Goal: Task Accomplishment & Management: Manage account settings

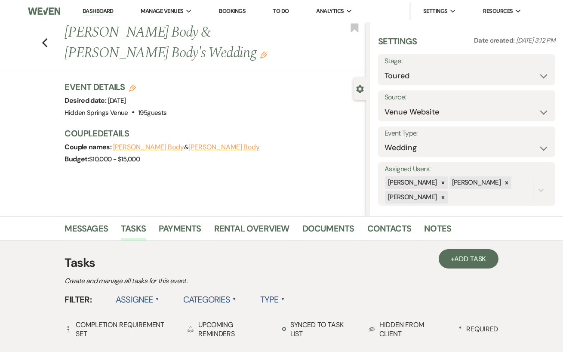
click at [92, 12] on link "Dashboard" at bounding box center [98, 11] width 31 height 8
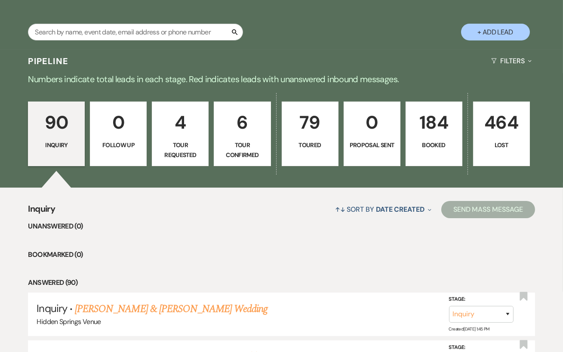
scroll to position [147, 0]
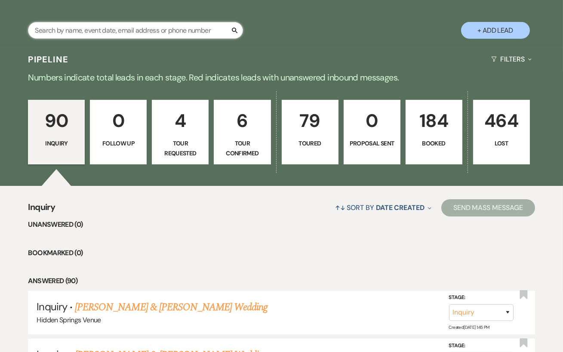
click at [118, 29] on input "text" at bounding box center [135, 30] width 215 height 17
type input "grace"
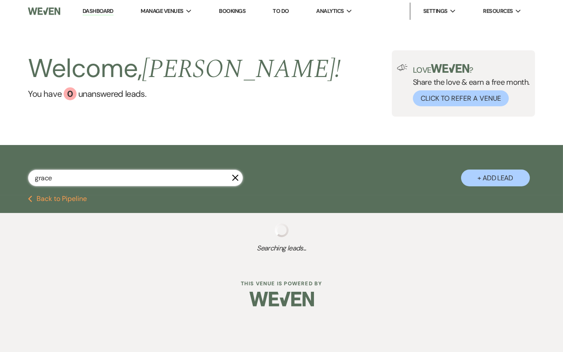
select select "5"
select select "8"
select select "11"
select select "8"
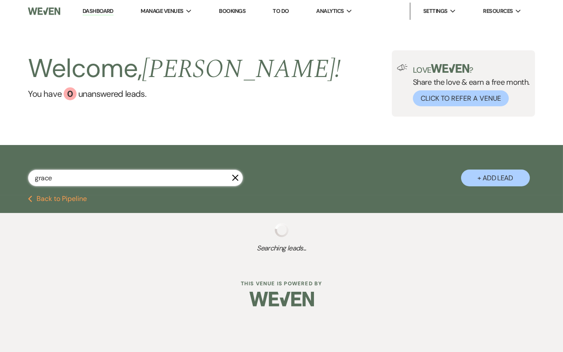
select select "5"
select select "8"
select select "11"
select select "8"
select select "4"
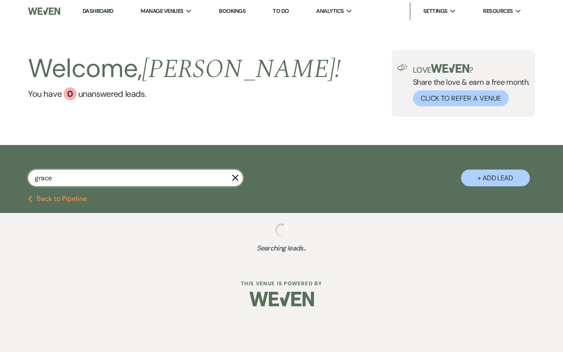
select select "8"
select select "5"
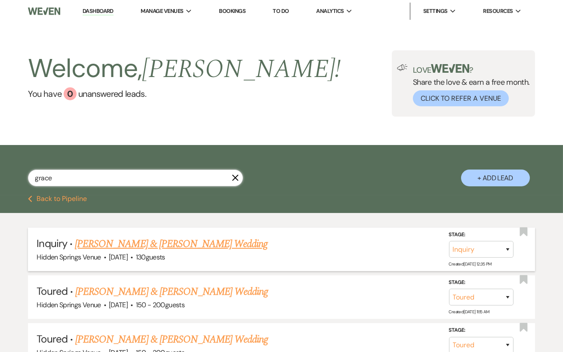
type input "grace"
click at [182, 243] on link "[PERSON_NAME] & [PERSON_NAME] Wedding" at bounding box center [171, 243] width 193 height 15
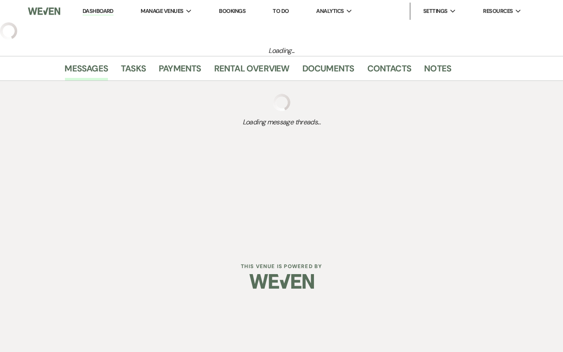
select select "5"
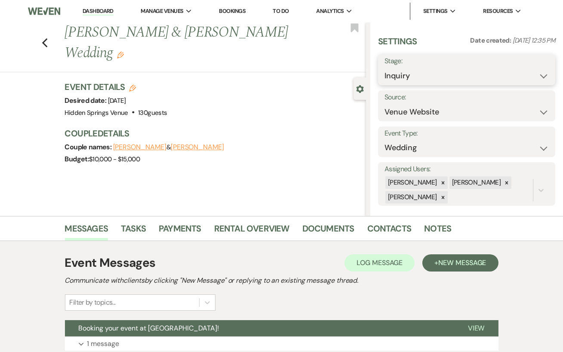
click at [441, 83] on select "Inquiry Follow Up Tour Requested Tour Confirmed Toured Proposal Sent Booked Lost" at bounding box center [466, 75] width 164 height 17
select select "6"
click at [384, 67] on select "Inquiry Follow Up Tour Requested Tour Confirmed Toured Proposal Sent Booked Lost" at bounding box center [466, 75] width 164 height 17
click at [543, 64] on button "Save" at bounding box center [536, 69] width 37 height 17
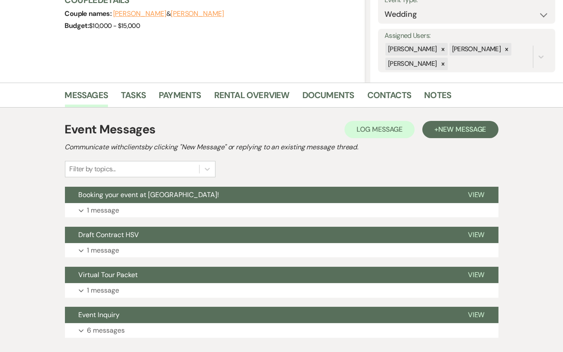
scroll to position [135, 0]
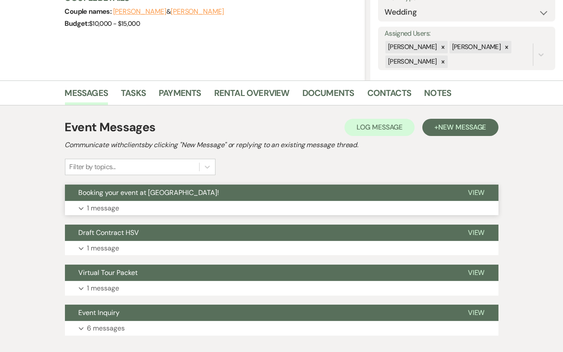
click at [247, 211] on button "Expand 1 message" at bounding box center [281, 208] width 433 height 15
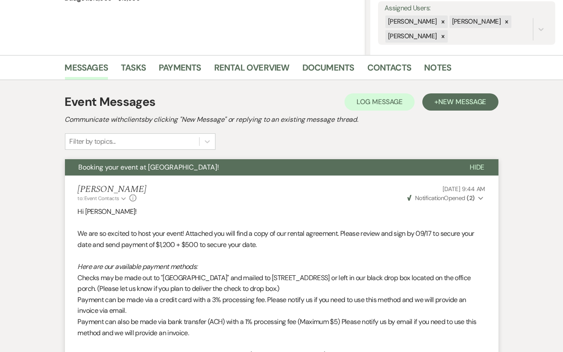
scroll to position [0, 0]
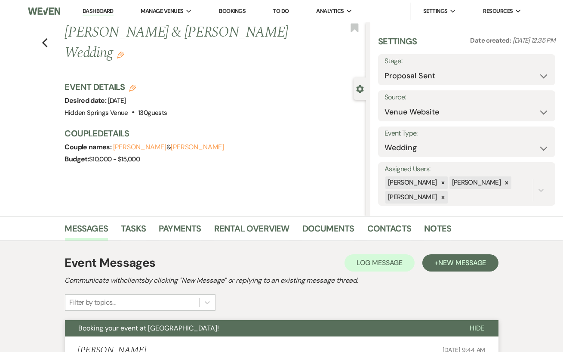
click at [107, 12] on link "Dashboard" at bounding box center [98, 11] width 31 height 8
select select "6"
